Goal: Information Seeking & Learning: Learn about a topic

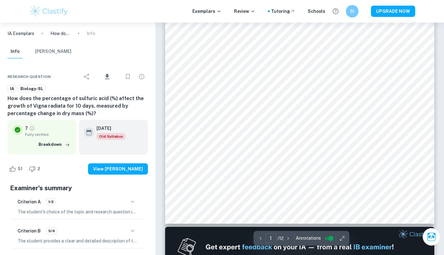
scroll to position [186, 0]
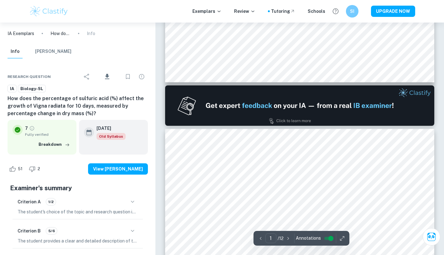
type input "2"
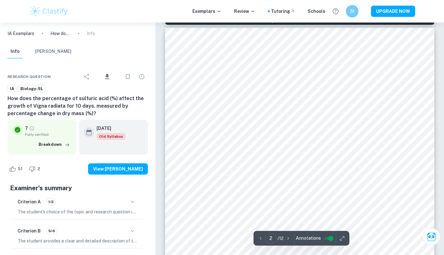
scroll to position [423, 0]
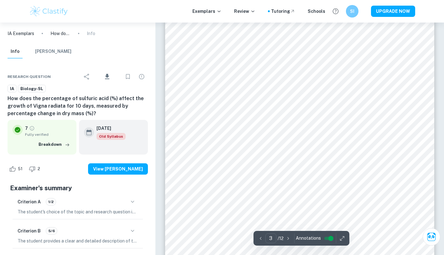
scroll to position [880, 0]
